Goal: Navigation & Orientation: Find specific page/section

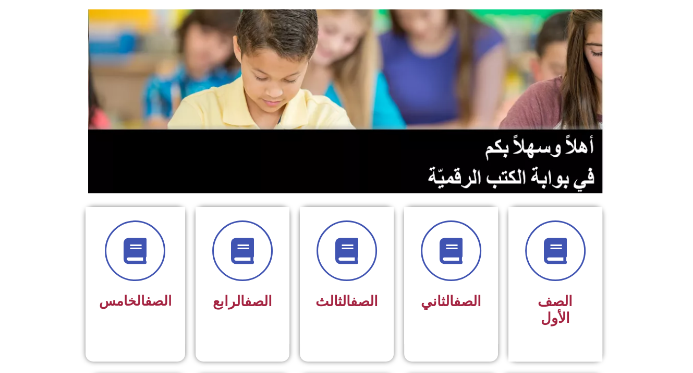
scroll to position [104, 0]
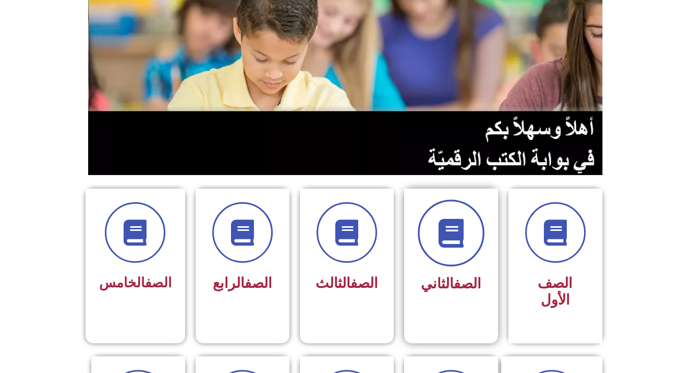
click at [457, 242] on icon at bounding box center [451, 233] width 29 height 29
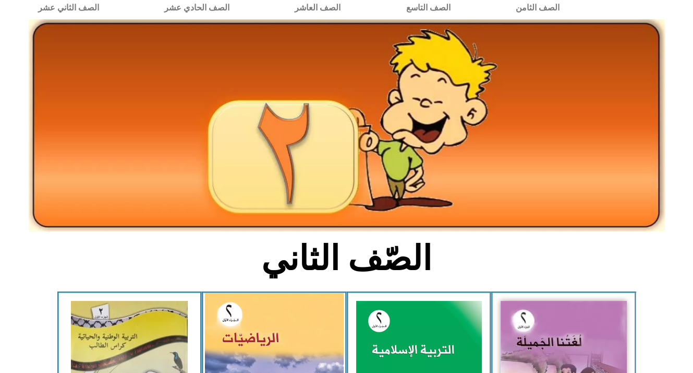
scroll to position [52, 0]
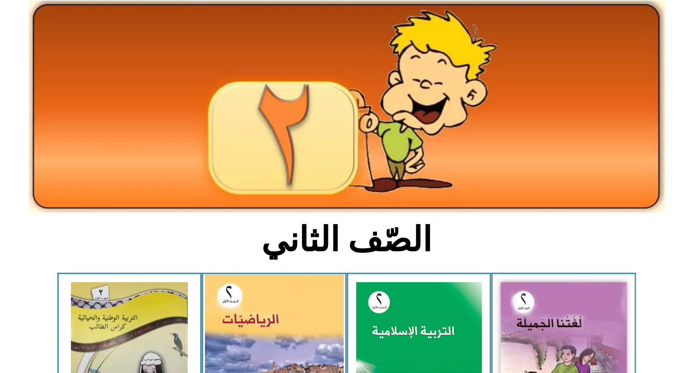
click at [317, 320] on img at bounding box center [274, 360] width 139 height 172
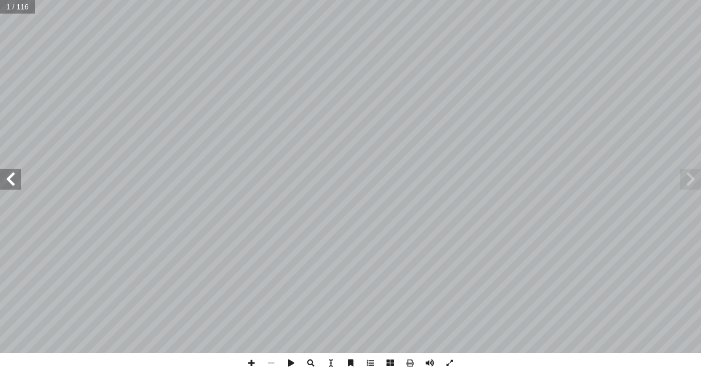
click at [11, 185] on span at bounding box center [10, 179] width 21 height 21
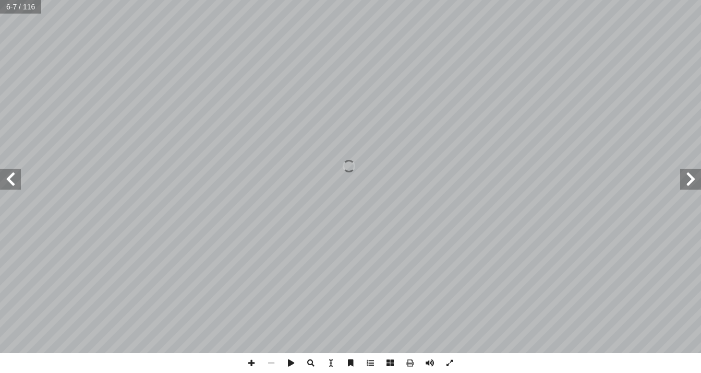
click at [11, 185] on span at bounding box center [10, 179] width 21 height 21
click at [10, 185] on span at bounding box center [10, 179] width 21 height 21
click at [11, 187] on span at bounding box center [10, 179] width 21 height 21
click at [13, 188] on span at bounding box center [10, 179] width 21 height 21
